Goal: Task Accomplishment & Management: Manage account settings

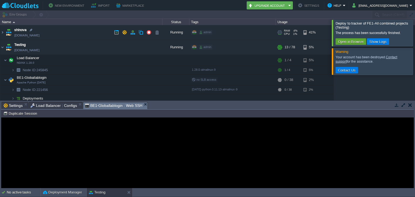
click at [83, 30] on td "shinova [DOMAIN_NAME]" at bounding box center [81, 32] width 162 height 15
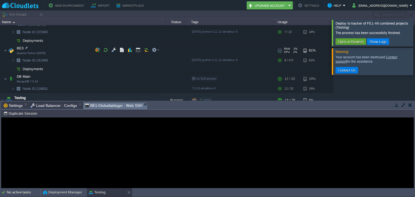
scroll to position [100, 0]
click at [135, 48] on button "button" at bounding box center [137, 49] width 5 height 5
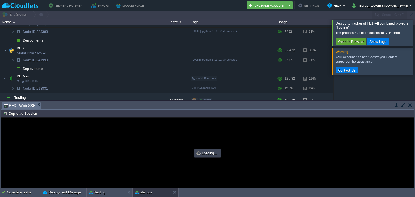
scroll to position [0, 0]
type input "#000000"
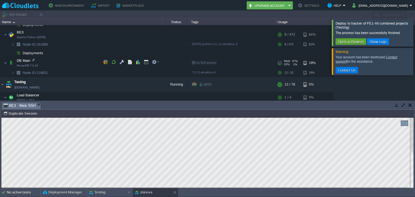
scroll to position [111, 0]
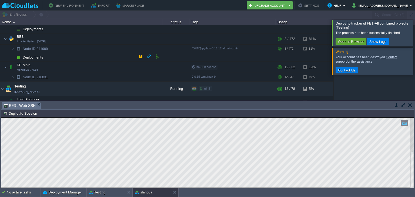
click at [117, 55] on td "Deployments" at bounding box center [81, 57] width 162 height 9
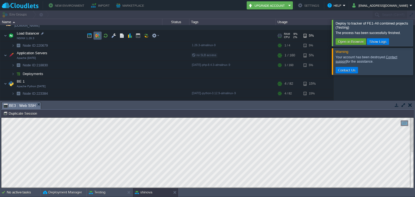
scroll to position [10, 0]
click at [52, 76] on td "Deployments" at bounding box center [81, 74] width 162 height 9
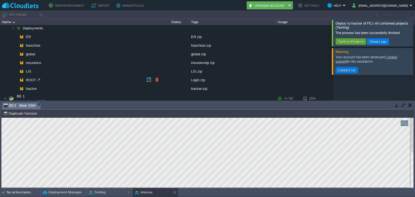
scroll to position [66, 0]
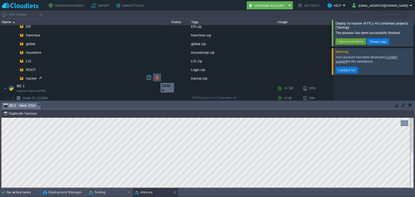
click at [156, 78] on button "button" at bounding box center [156, 77] width 5 height 5
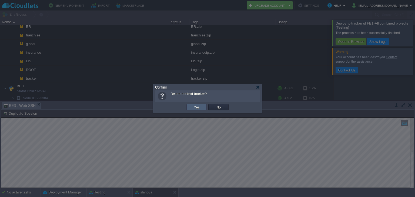
click at [200, 106] on button "Yes" at bounding box center [196, 107] width 9 height 5
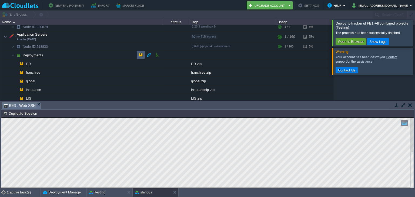
scroll to position [35, 0]
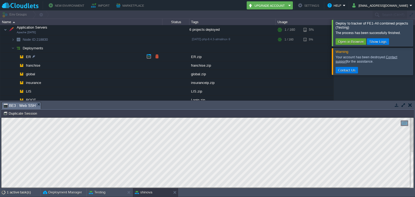
click at [138, 54] on td "ER" at bounding box center [81, 57] width 162 height 9
click at [138, 47] on td at bounding box center [141, 48] width 8 height 8
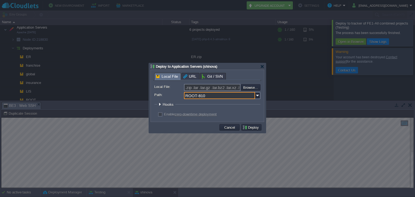
drag, startPoint x: 204, startPoint y: 95, endPoint x: 180, endPoint y: 95, distance: 23.5
click at [180, 95] on div "Path: ROOT-810" at bounding box center [207, 95] width 106 height 7
type input "tracker"
click at [249, 87] on input "file" at bounding box center [226, 87] width 68 height 6
type input "C:\fakepath\tracker.zip"
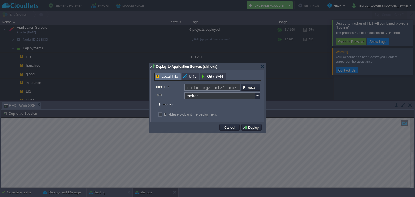
type input "tracker.zip"
click at [249, 127] on button "Deploy" at bounding box center [251, 127] width 18 height 5
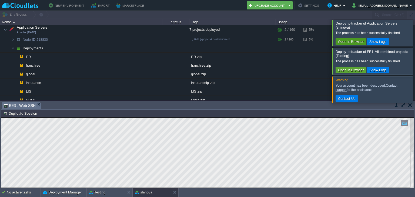
click at [356, 42] on button "Open in Browser" at bounding box center [350, 41] width 29 height 5
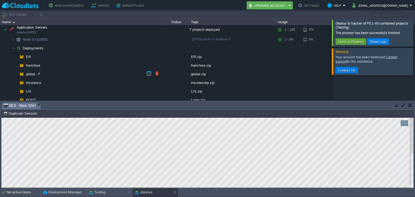
scroll to position [54, 0]
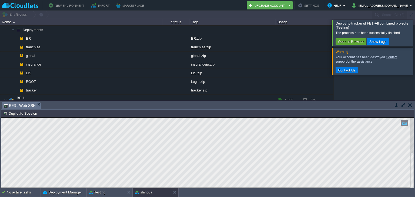
click at [414, 31] on div at bounding box center [421, 33] width 0 height 26
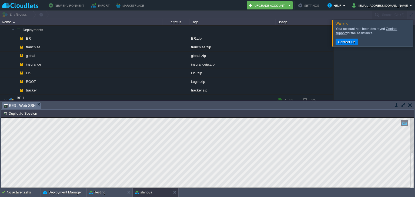
click at [414, 29] on div at bounding box center [421, 33] width 0 height 26
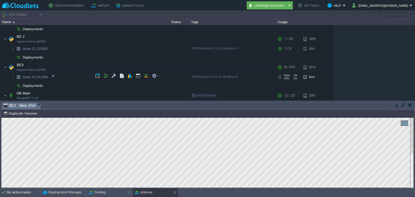
scroll to position [144, 0]
click at [69, 73] on td "Node ID: 241999" at bounding box center [81, 77] width 162 height 9
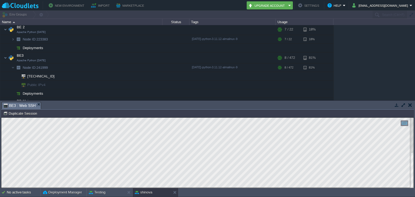
scroll to position [0, 0]
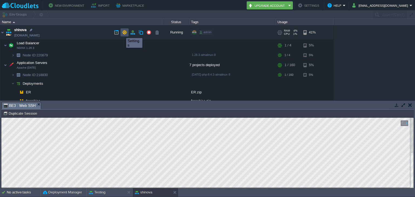
click at [122, 33] on button "button" at bounding box center [124, 32] width 5 height 5
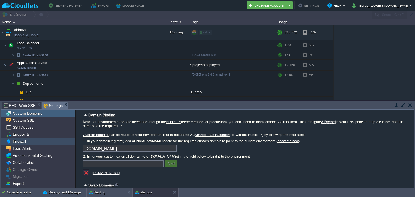
click at [23, 142] on span "Firewall" at bounding box center [19, 141] width 15 height 5
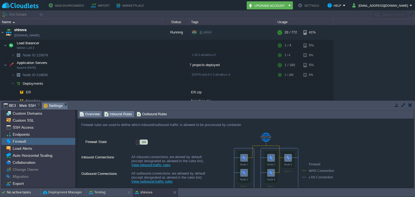
click at [124, 113] on span "Inbound Rules" at bounding box center [118, 114] width 28 height 6
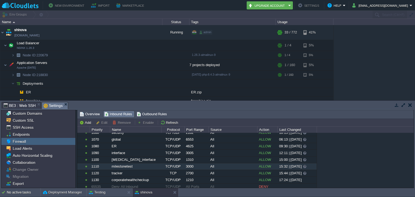
scroll to position [419, 0]
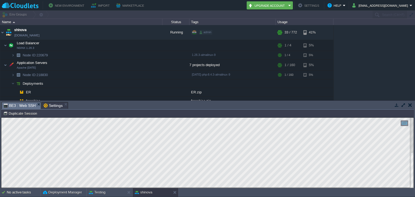
click at [24, 107] on span "BE3 : Web SSH" at bounding box center [20, 105] width 32 height 7
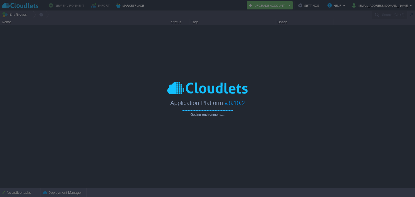
type input "Search (Ctrl+F)"
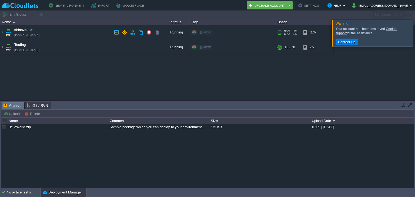
click at [57, 30] on td "shinova [DOMAIN_NAME]" at bounding box center [81, 32] width 162 height 15
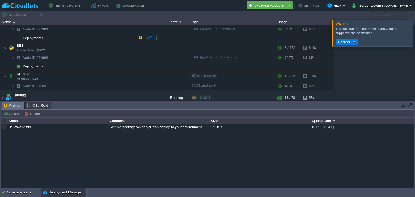
scroll to position [106, 0]
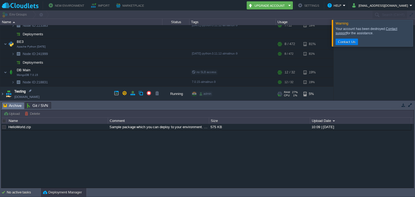
click at [76, 93] on td "Testing [DOMAIN_NAME]" at bounding box center [81, 94] width 162 height 15
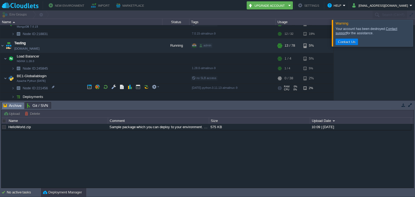
scroll to position [147, 0]
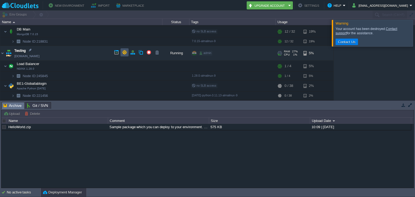
click at [122, 51] on button "button" at bounding box center [124, 52] width 5 height 5
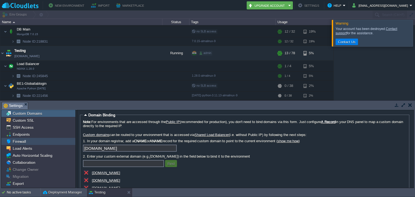
click at [24, 140] on span "Firewall" at bounding box center [19, 141] width 15 height 5
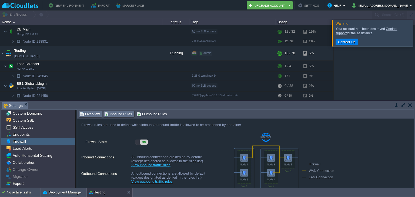
click at [116, 114] on span "Inbound Rules" at bounding box center [118, 114] width 28 height 6
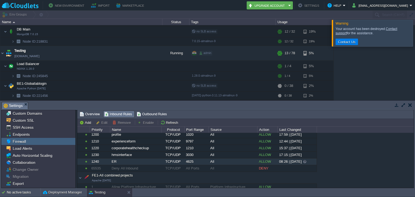
scroll to position [188, 0]
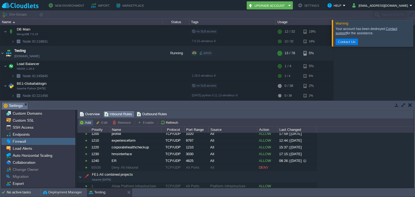
click at [86, 121] on button "Add" at bounding box center [85, 122] width 13 height 5
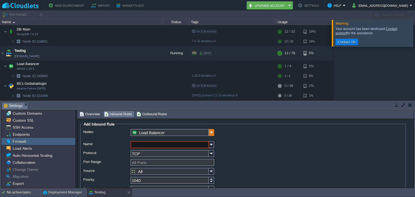
click at [209, 133] on img at bounding box center [211, 132] width 5 height 7
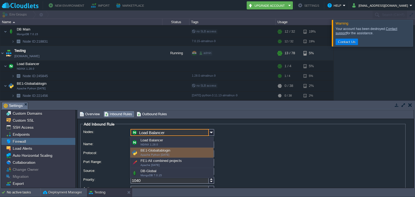
click at [172, 151] on div "BE1-Globallablogin Apache Python [DATE]" at bounding box center [171, 153] width 83 height 10
type input "BE1-Globallablogin"
type input "1250"
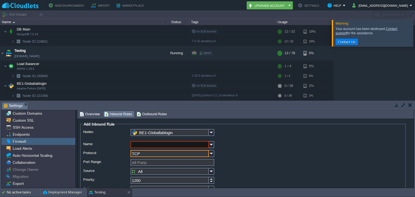
click at [186, 155] on input "TCP" at bounding box center [169, 153] width 78 height 7
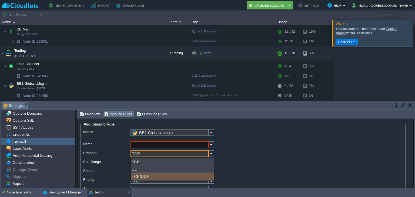
click at [153, 177] on div "TCP/UDP" at bounding box center [172, 176] width 83 height 7
type input "TCP/UDP"
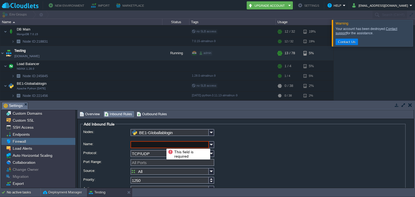
click at [162, 144] on input "Name:" at bounding box center [169, 144] width 78 height 7
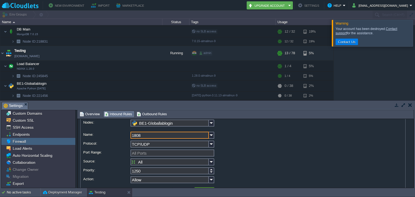
scroll to position [9, 0]
drag, startPoint x: 145, startPoint y: 135, endPoint x: 126, endPoint y: 135, distance: 18.6
click at [126, 135] on div "Name: 1808" at bounding box center [242, 137] width 319 height 8
type input "1808"
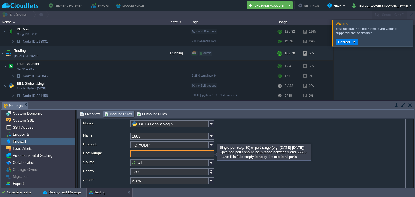
click at [140, 151] on input "Port Range:" at bounding box center [172, 153] width 84 height 7
paste input "1808"
type input "1808"
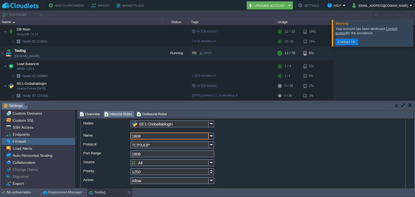
drag, startPoint x: 145, startPoint y: 136, endPoint x: 128, endPoint y: 135, distance: 17.0
click at [128, 135] on div "Name: 1808" at bounding box center [242, 137] width 319 height 8
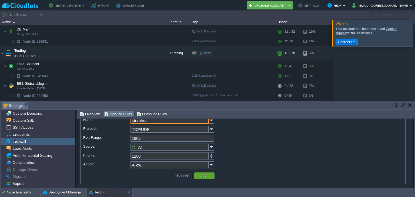
scroll to position [25, 0]
type input "storetrust"
click at [199, 174] on button "Add" at bounding box center [203, 174] width 9 height 5
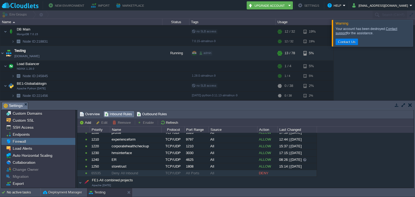
scroll to position [188, 0]
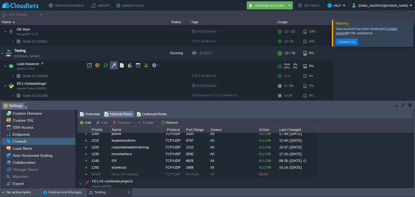
click at [113, 66] on button "button" at bounding box center [113, 65] width 5 height 5
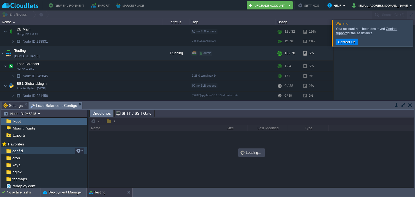
click at [37, 148] on div "conf.d" at bounding box center [44, 150] width 86 height 7
click at [36, 149] on div "conf.d" at bounding box center [44, 150] width 86 height 7
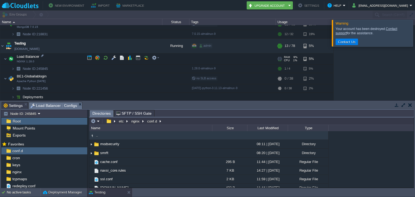
scroll to position [152, 0]
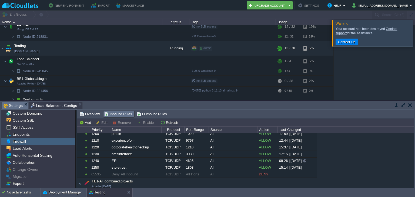
click at [7, 105] on span "Settings" at bounding box center [13, 105] width 19 height 7
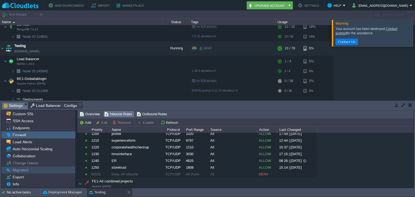
scroll to position [0, 0]
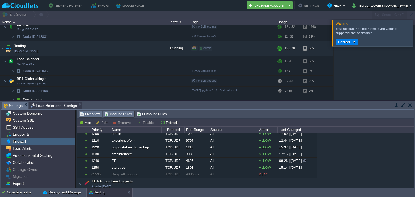
click at [89, 113] on span "Overview" at bounding box center [90, 114] width 20 height 6
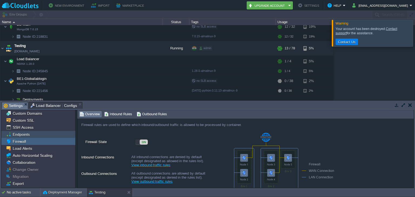
click at [43, 131] on div "Endpoints" at bounding box center [38, 134] width 74 height 7
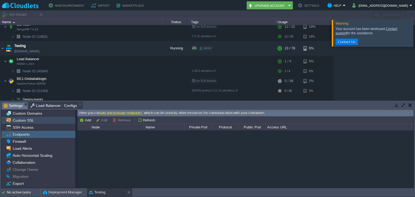
click at [41, 122] on div "Custom SSL" at bounding box center [38, 120] width 74 height 7
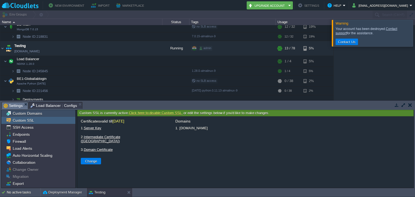
click at [44, 115] on div "Custom Domains" at bounding box center [38, 113] width 74 height 7
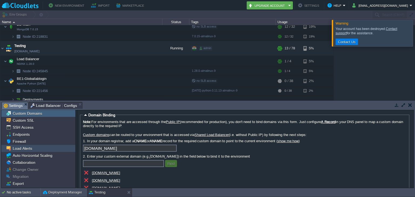
click at [24, 148] on span "Load Alerts" at bounding box center [22, 148] width 21 height 5
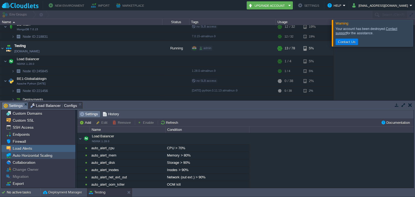
click at [22, 154] on span "Auto Horizontal Scaling" at bounding box center [33, 155] width 42 height 5
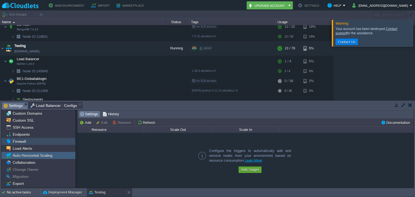
click at [26, 140] on div "Firewall" at bounding box center [38, 141] width 74 height 7
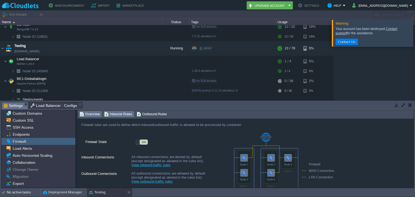
click at [112, 113] on span "Inbound Rules" at bounding box center [118, 114] width 28 height 6
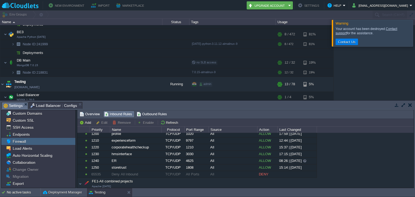
scroll to position [155, 0]
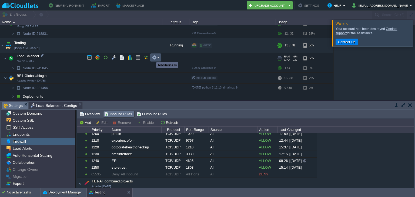
click at [152, 57] on button "button" at bounding box center [154, 57] width 5 height 5
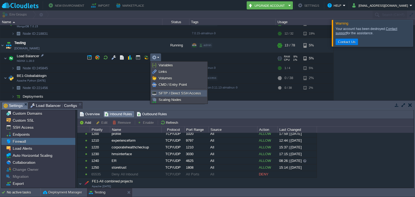
click at [172, 91] on link "SFTP / Direct SSH Access" at bounding box center [178, 93] width 55 height 6
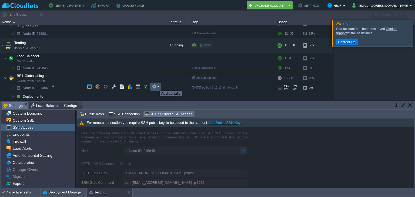
click at [155, 86] on button "button" at bounding box center [154, 86] width 5 height 5
click at [160, 93] on span "SFTP / Direct SSH Access" at bounding box center [179, 94] width 42 height 4
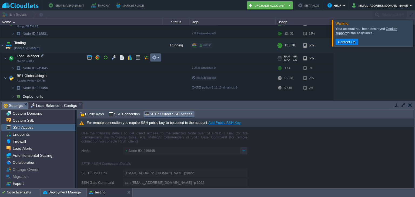
click at [155, 60] on td at bounding box center [155, 57] width 11 height 8
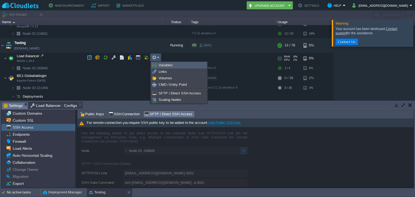
click at [166, 67] on link "Variables" at bounding box center [178, 65] width 55 height 6
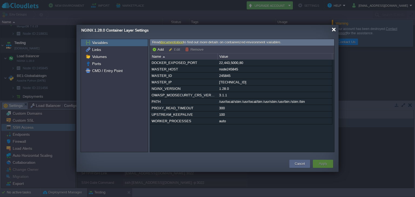
click at [333, 30] on div at bounding box center [333, 30] width 4 height 4
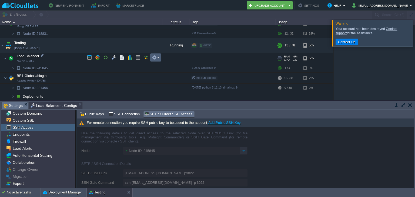
click at [154, 60] on td at bounding box center [155, 57] width 11 height 8
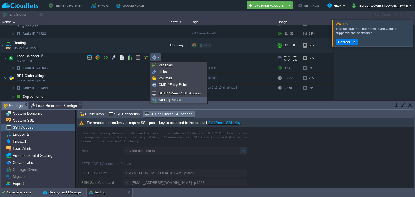
click at [164, 97] on link "Scaling Nodes" at bounding box center [178, 100] width 55 height 6
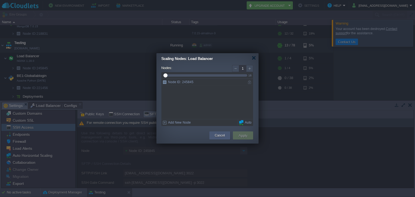
click at [225, 134] on div "Cancel" at bounding box center [219, 135] width 13 height 8
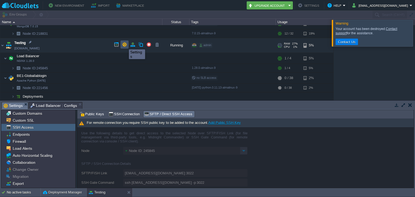
click at [125, 45] on button "button" at bounding box center [124, 44] width 5 height 5
type input "Node ID: 221456"
type input "[EMAIL_ADDRESS][DOMAIN_NAME]:3022"
type input "ssh [EMAIL_ADDRESS][DOMAIN_NAME] -p 3022"
type input "221456-16219"
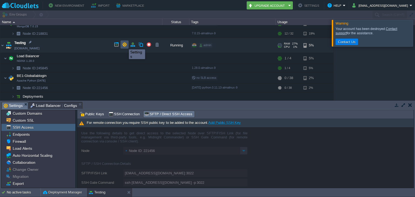
click at [125, 45] on button "button" at bounding box center [124, 44] width 5 height 5
click at [124, 45] on button "button" at bounding box center [124, 44] width 5 height 5
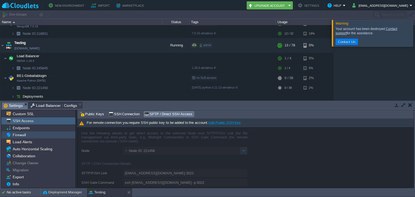
scroll to position [0, 0]
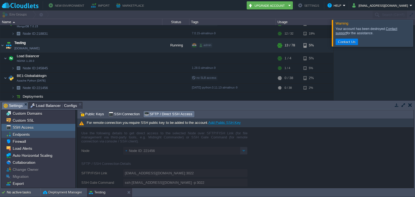
click at [56, 135] on div "Endpoints" at bounding box center [38, 134] width 74 height 7
